Goal: Transaction & Acquisition: Purchase product/service

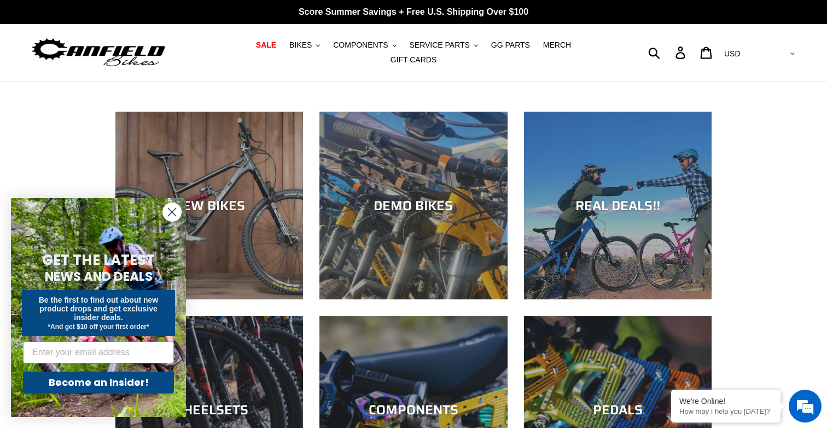
click at [171, 215] on circle "Close dialog" at bounding box center [172, 212] width 18 height 18
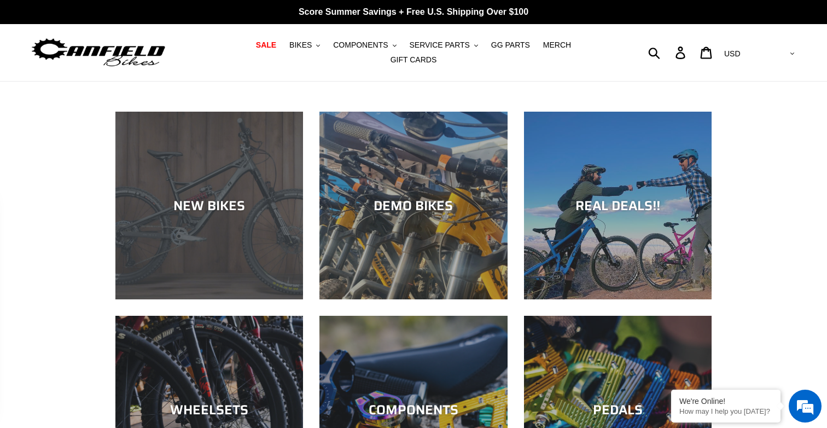
click at [231, 299] on div "NEW BIKES" at bounding box center [209, 299] width 188 height 0
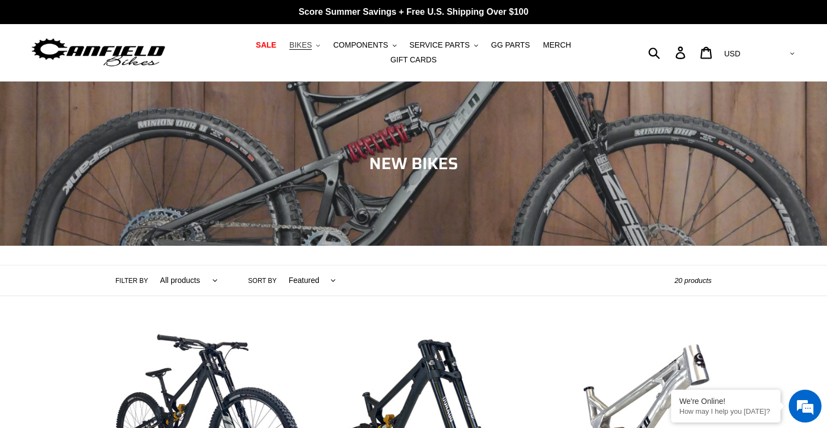
click at [285, 48] on button "BIKES .cls-1{fill:#231f20}" at bounding box center [305, 45] width 42 height 15
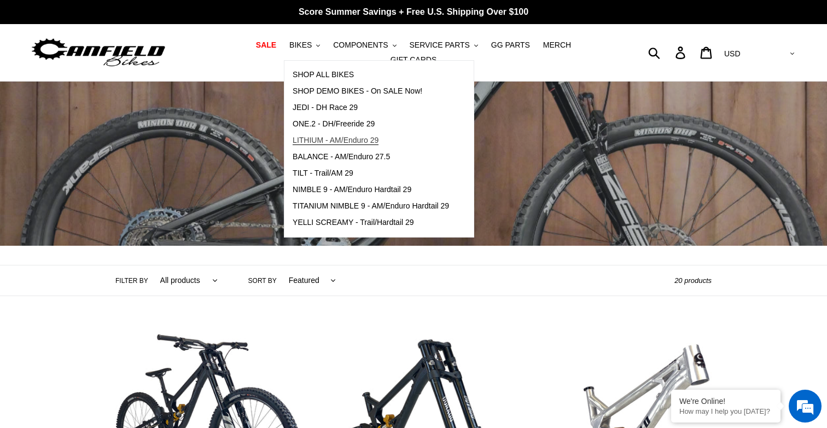
click at [325, 144] on span "LITHIUM - AM/Enduro 29" at bounding box center [335, 140] width 86 height 9
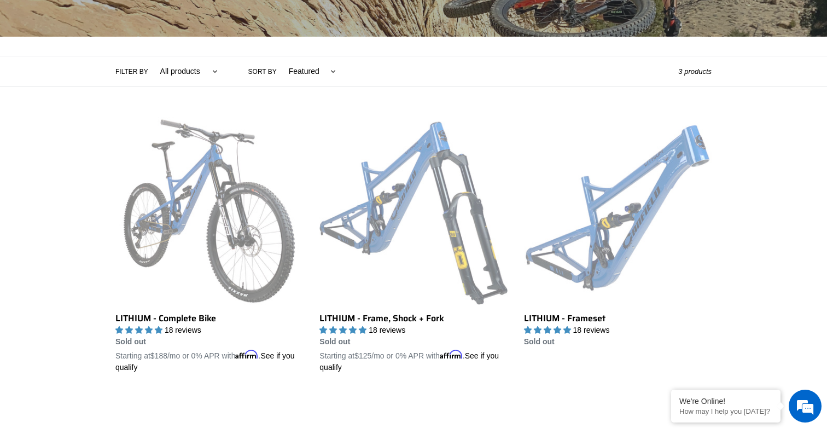
scroll to position [245, 0]
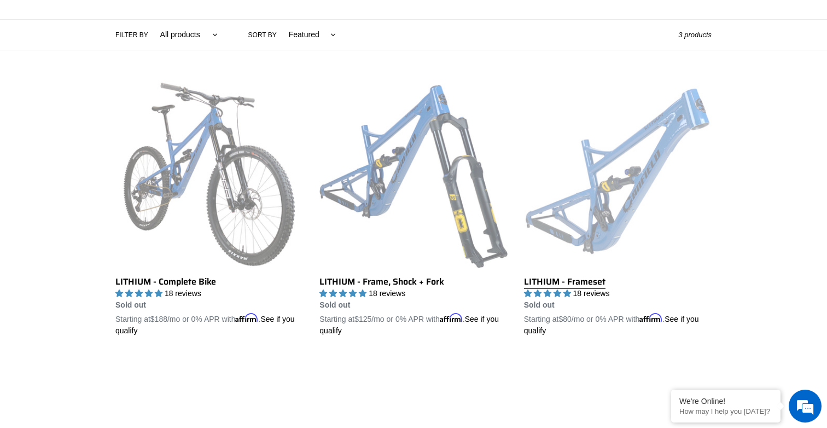
click at [625, 195] on link "LITHIUM - Frameset" at bounding box center [618, 208] width 188 height 256
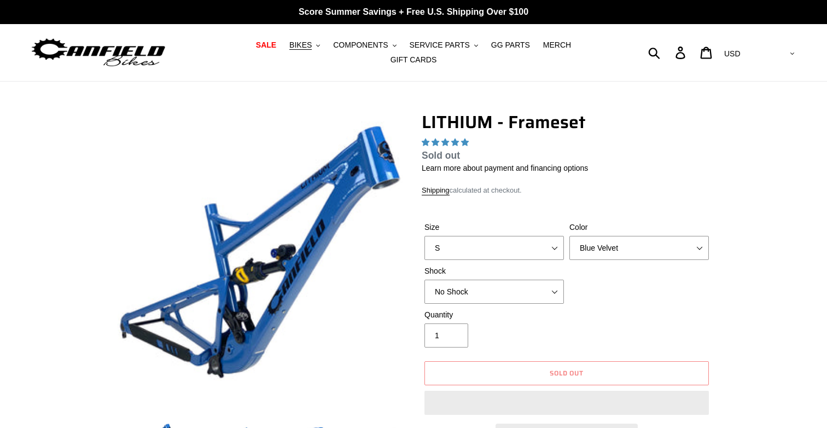
select select "highest-rating"
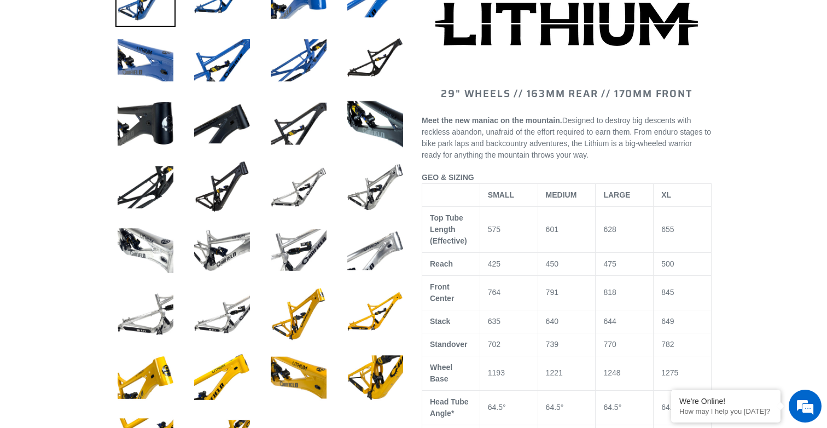
scroll to position [444, 0]
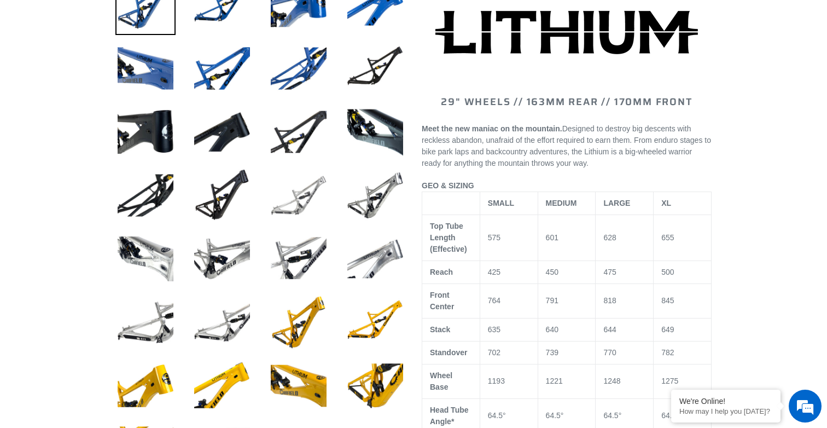
click at [313, 194] on img at bounding box center [298, 195] width 60 height 60
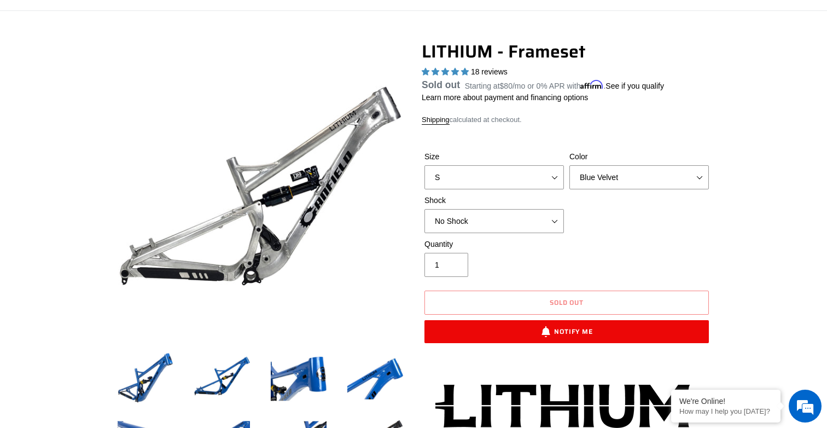
scroll to position [69, 0]
